Goal: Task Accomplishment & Management: Complete application form

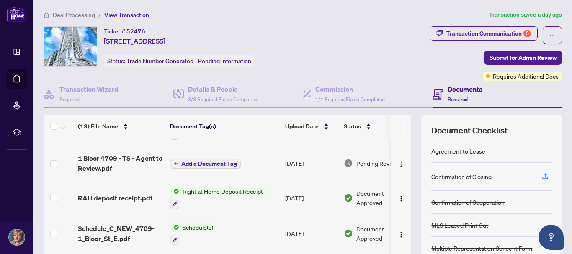
scroll to position [42, 0]
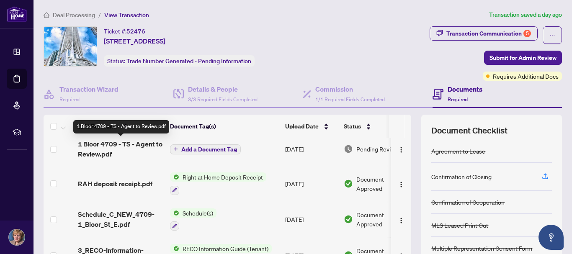
click at [137, 144] on span "1 Bloor 4709 - TS - Agent to Review.pdf" at bounding box center [120, 149] width 85 height 20
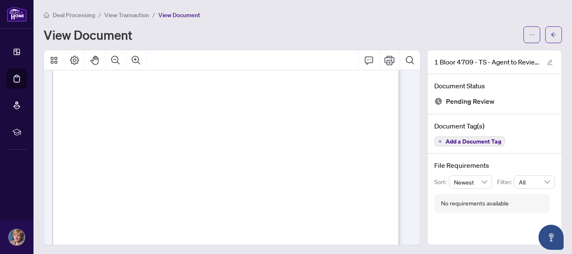
scroll to position [209, 0]
click at [384, 61] on icon "Print" at bounding box center [389, 60] width 10 height 10
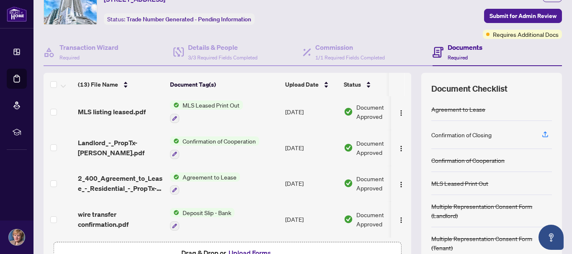
scroll to position [84, 0]
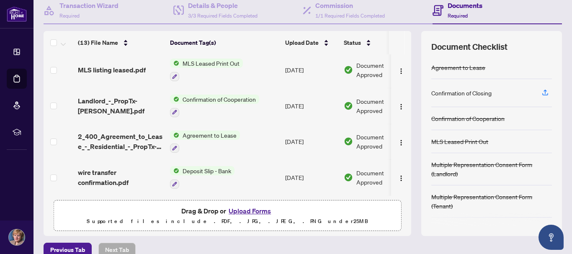
click at [251, 210] on button "Upload Forms" at bounding box center [249, 211] width 47 height 11
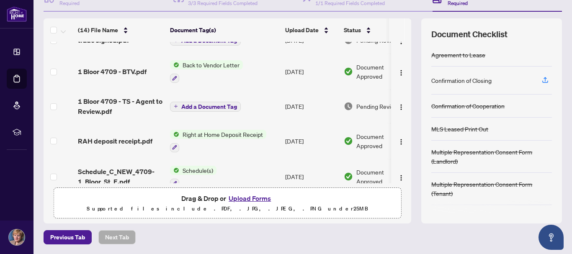
scroll to position [0, 0]
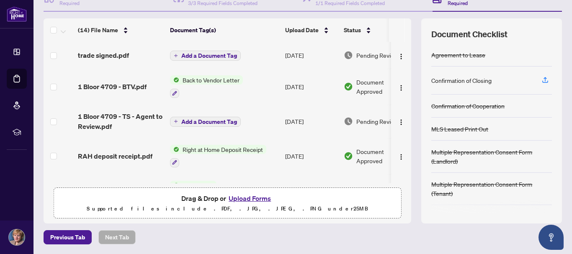
click at [215, 54] on span "Add a Document Tag" at bounding box center [209, 56] width 56 height 6
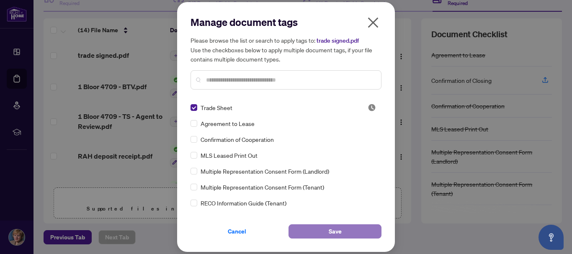
click at [334, 230] on span "Save" at bounding box center [335, 231] width 13 height 13
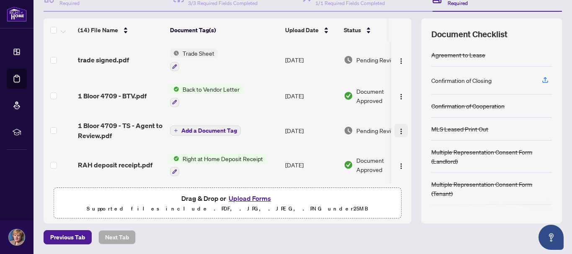
click at [398, 131] on img "button" at bounding box center [401, 131] width 7 height 7
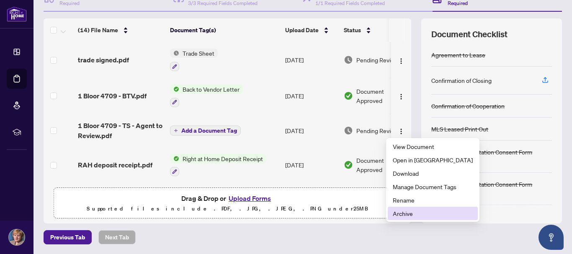
click at [401, 213] on span "Archive" at bounding box center [433, 213] width 80 height 9
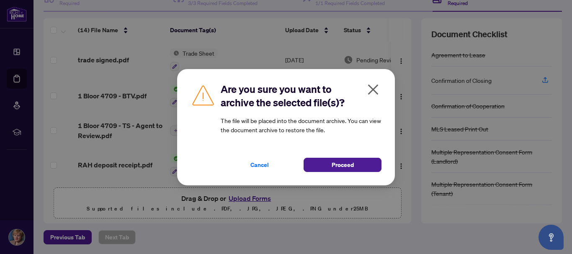
click at [373, 89] on icon "close" at bounding box center [373, 89] width 10 height 10
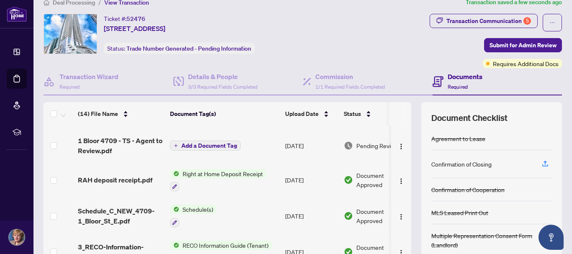
scroll to position [84, 0]
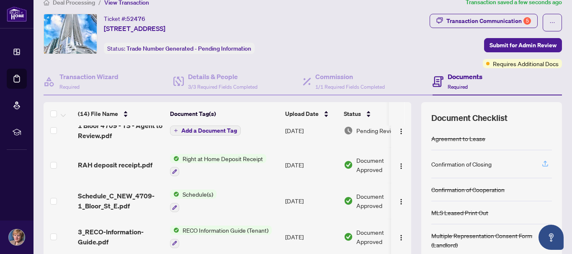
click at [541, 164] on icon "button" at bounding box center [545, 164] width 8 height 8
click at [472, 165] on div "Confirmation of Closing" at bounding box center [461, 164] width 60 height 9
click at [541, 164] on icon "button" at bounding box center [545, 164] width 8 height 8
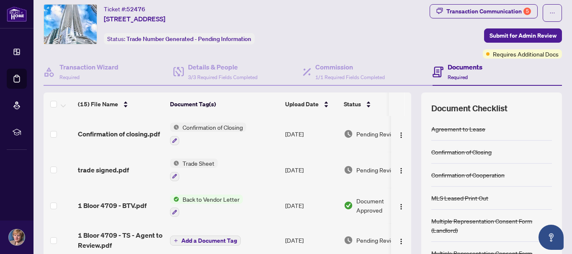
scroll to position [0, 0]
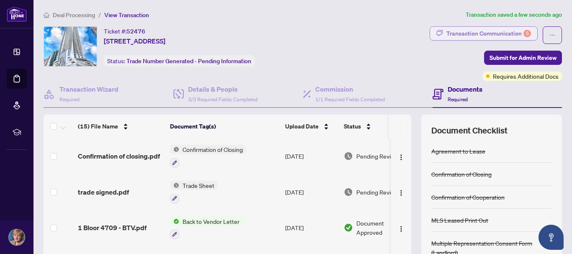
click at [488, 31] on div "Transaction Communication 5" at bounding box center [488, 33] width 85 height 13
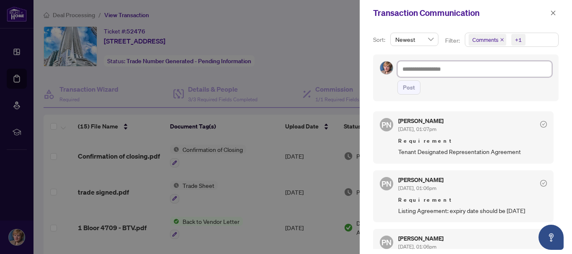
click at [415, 69] on textarea at bounding box center [474, 69] width 155 height 16
click at [438, 92] on div "Post" at bounding box center [474, 87] width 155 height 14
click at [552, 14] on icon "close" at bounding box center [553, 12] width 5 height 5
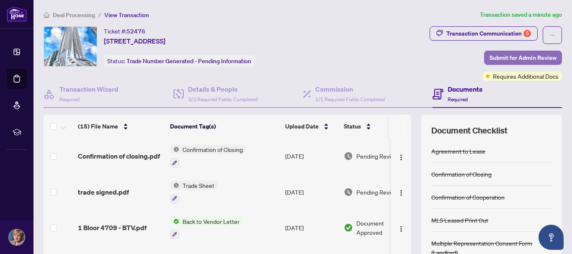
click at [491, 59] on span "Submit for Admin Review" at bounding box center [522, 57] width 67 height 13
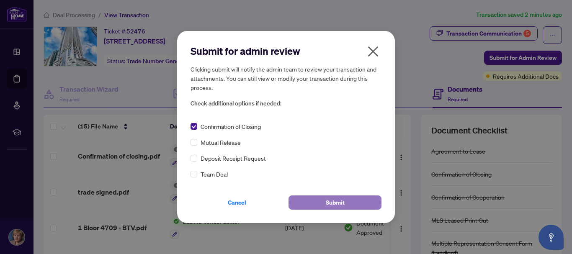
click at [342, 204] on span "Submit" at bounding box center [335, 202] width 19 height 13
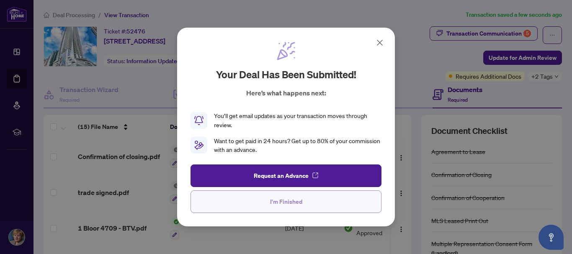
click at [301, 201] on span "I'm Finished" at bounding box center [286, 201] width 32 height 13
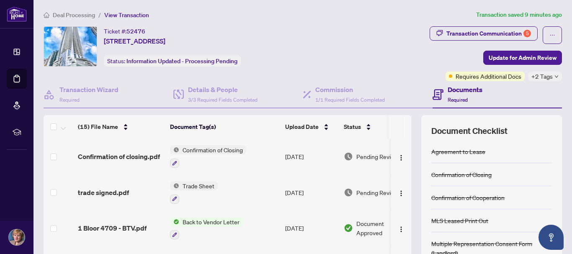
click at [554, 77] on icon "down" at bounding box center [556, 77] width 4 height 4
click at [559, 80] on main "Deal Processing / View Transaction Transaction saved 9 minutes ago Ticket #: 52…" at bounding box center [302, 127] width 538 height 254
click at [507, 32] on div "Transaction Communication 5" at bounding box center [488, 33] width 85 height 13
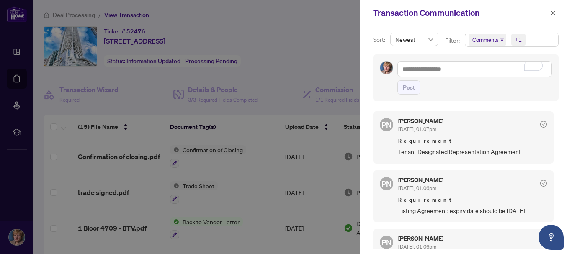
click at [366, 153] on div "Sort: Newest Filter: Comments +1 Post PN [PERSON_NAME] [DATE], 01:07pm Requirem…" at bounding box center [466, 140] width 212 height 228
click at [366, 18] on div "Transaction Communication" at bounding box center [466, 13] width 212 height 26
drag, startPoint x: 552, startPoint y: 13, endPoint x: 529, endPoint y: 17, distance: 23.9
click at [529, 18] on div "Transaction Communication" at bounding box center [466, 13] width 212 height 26
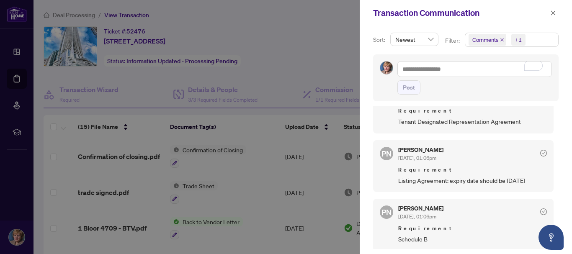
scroll to position [42, 0]
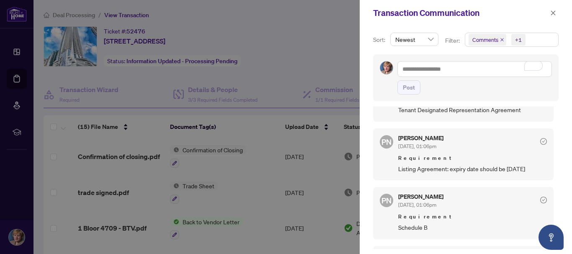
click at [518, 93] on div "Post" at bounding box center [474, 87] width 155 height 14
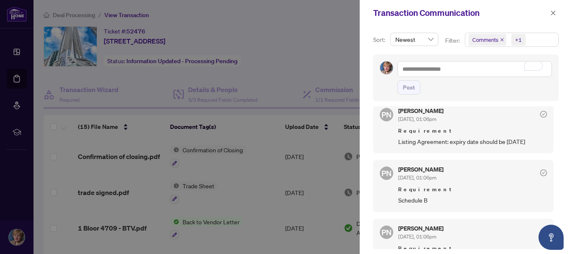
scroll to position [84, 0]
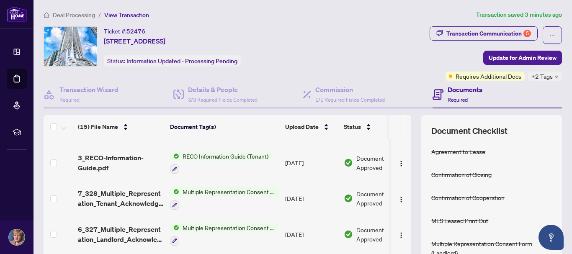
scroll to position [293, 0]
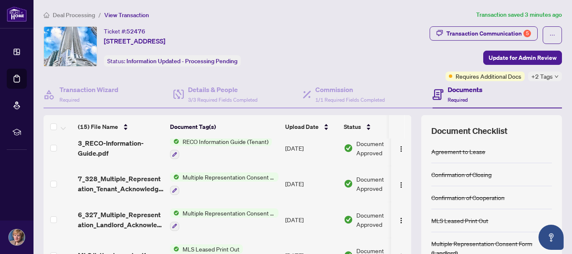
click at [243, 176] on span "Multiple Representation Consent Form (Tenant)" at bounding box center [228, 177] width 99 height 9
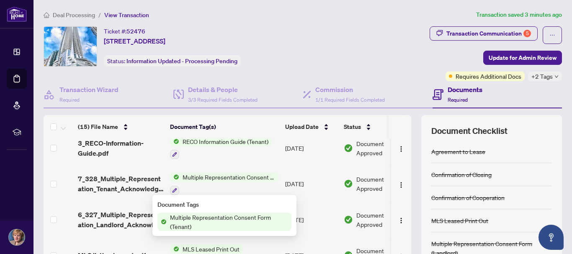
click at [238, 217] on span "Multiple Representation Consent Form (Tenant)" at bounding box center [229, 222] width 125 height 18
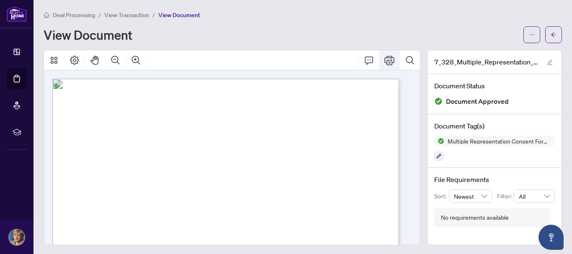
click at [384, 59] on icon "Print" at bounding box center [389, 60] width 10 height 10
click at [384, 64] on icon "Print" at bounding box center [389, 60] width 10 height 10
